Goal: Communication & Community: Answer question/provide support

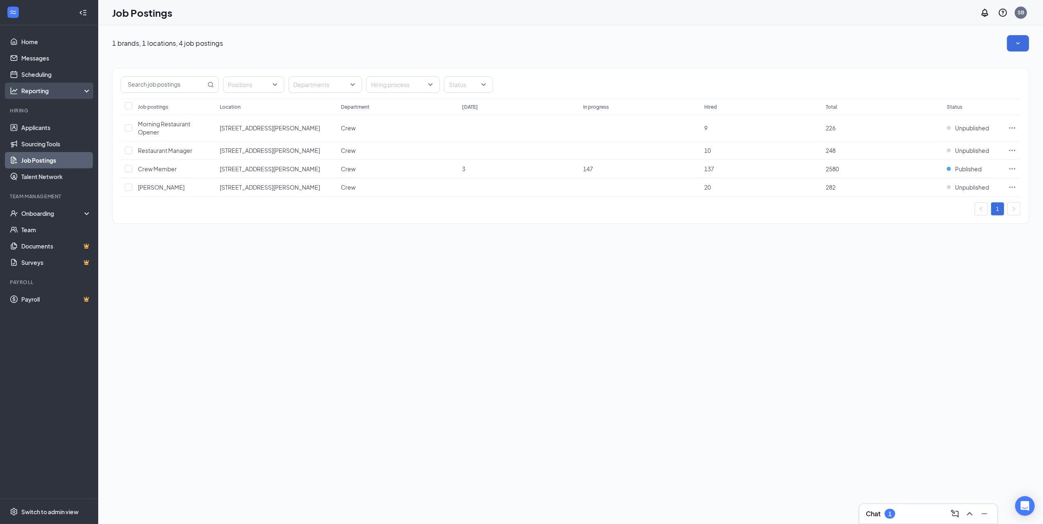
click at [39, 91] on div "Reporting" at bounding box center [56, 91] width 70 height 8
click at [48, 131] on link "Applicants" at bounding box center [56, 127] width 70 height 16
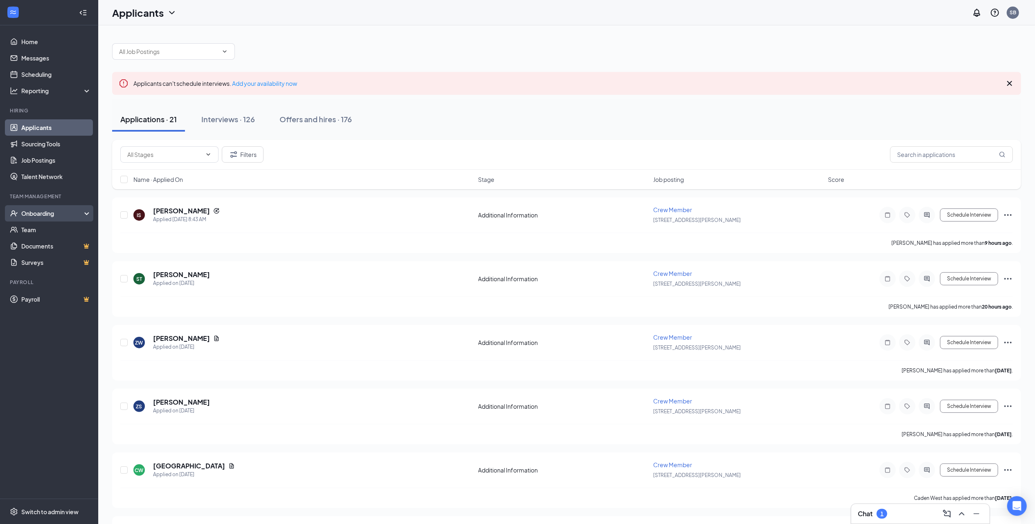
click at [54, 213] on div "Onboarding" at bounding box center [52, 213] width 63 height 8
click at [34, 59] on link "Messages" at bounding box center [56, 58] width 70 height 16
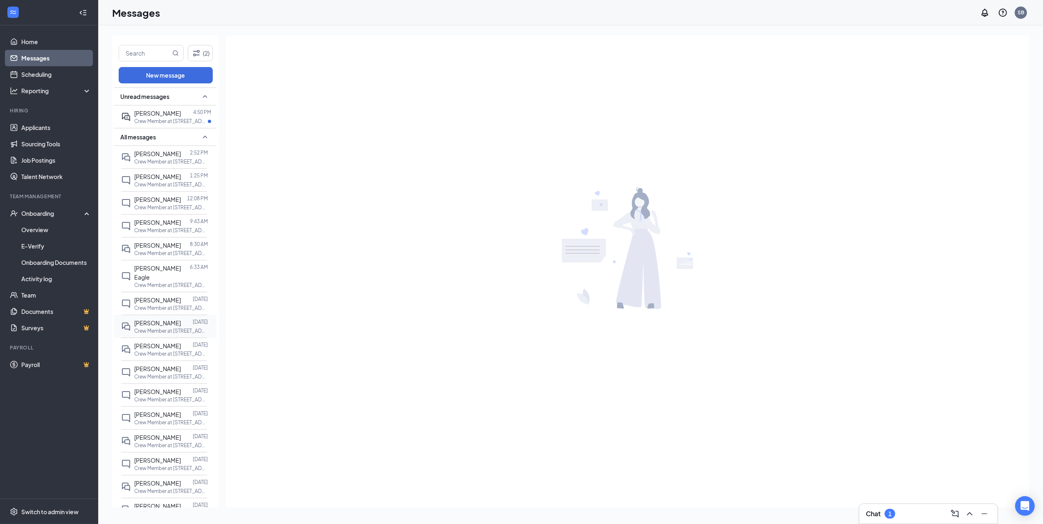
click at [161, 320] on span "[PERSON_NAME]" at bounding box center [157, 323] width 47 height 7
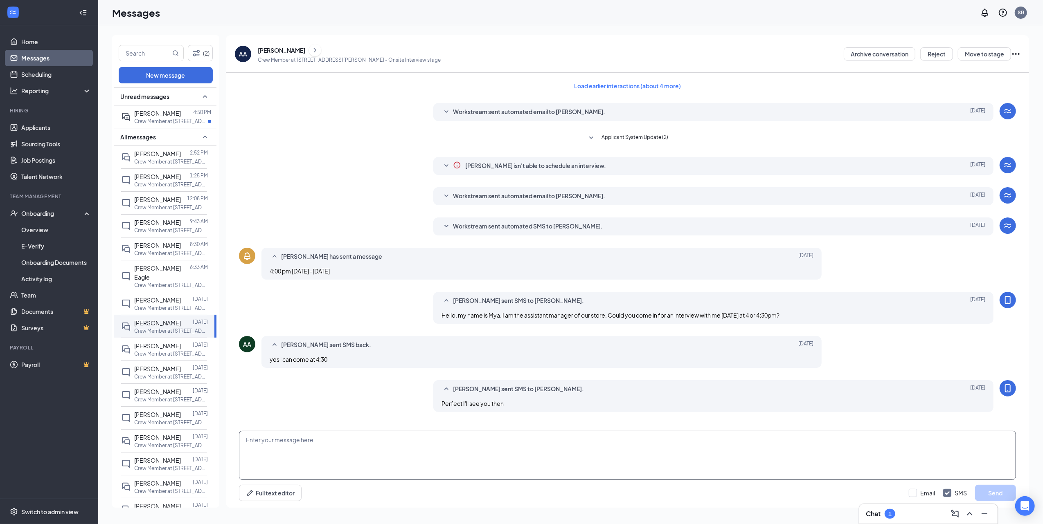
click at [381, 459] on textarea at bounding box center [627, 455] width 777 height 49
click at [554, 439] on textarea "We would love to offer you a position starting at that $10.50 we talked about. …" at bounding box center [627, 455] width 777 height 49
click at [765, 470] on textarea "We would love to offer you a position starting at that $10.50 we talked about. …" at bounding box center [627, 455] width 777 height 49
type textarea "We would love to offer you a position starting at that $10.50 we talked about. …"
click at [995, 493] on button "Send" at bounding box center [995, 493] width 41 height 16
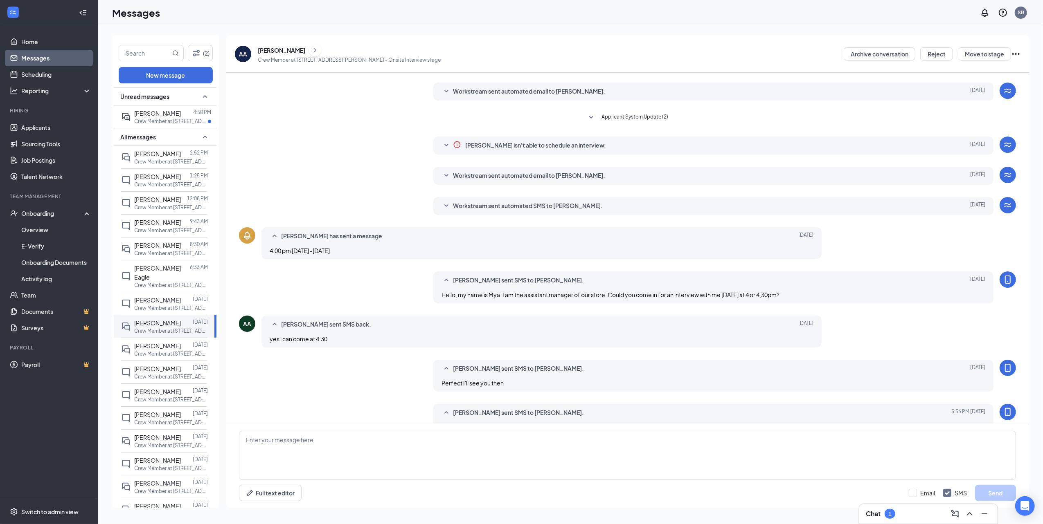
scroll to position [40, 0]
